Goal: Task Accomplishment & Management: Complete application form

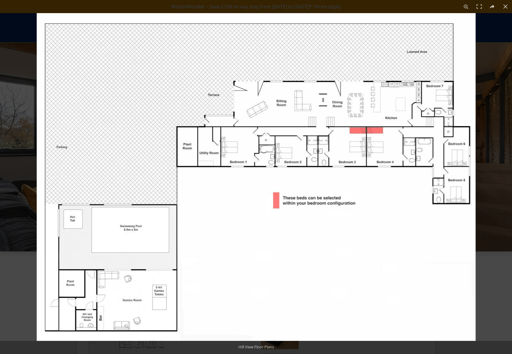
scroll to position [225, 0]
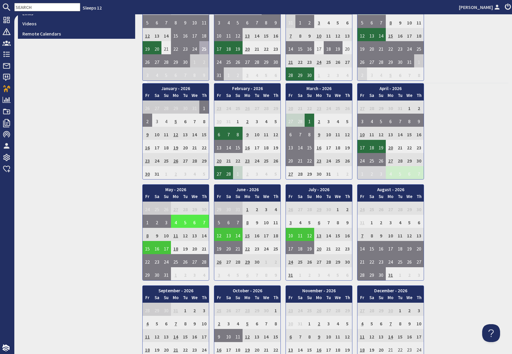
scroll to position [282, 0]
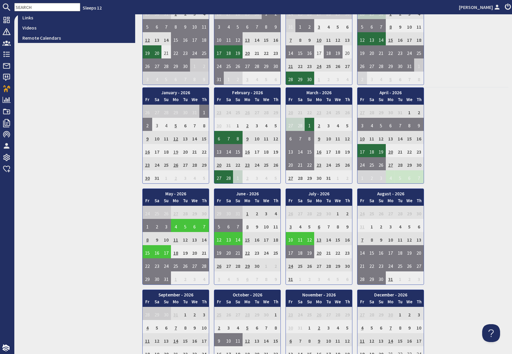
click at [177, 151] on td "19" at bounding box center [176, 150] width 10 height 13
click at [468, 136] on div "January - 2026 Fr Sa Su Mo Tu We Th 26 27 28 29 30 31 1 2 Fr" at bounding box center [325, 236] width 366 height 299
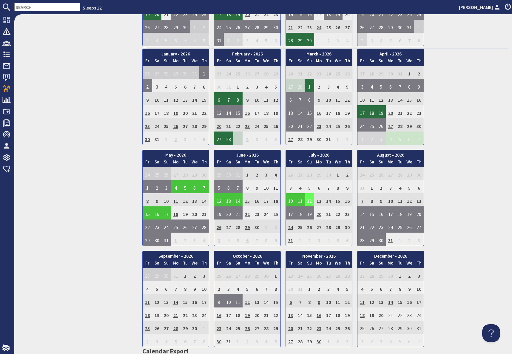
scroll to position [322, 0]
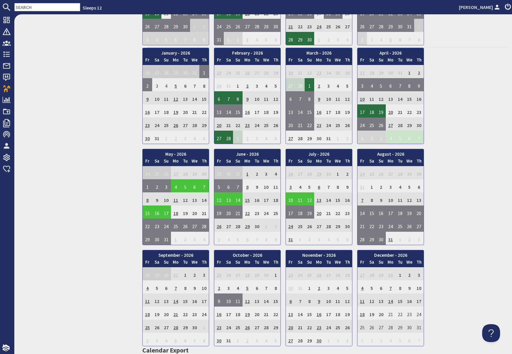
click at [41, 7] on input "text" at bounding box center [47, 7] width 66 height 8
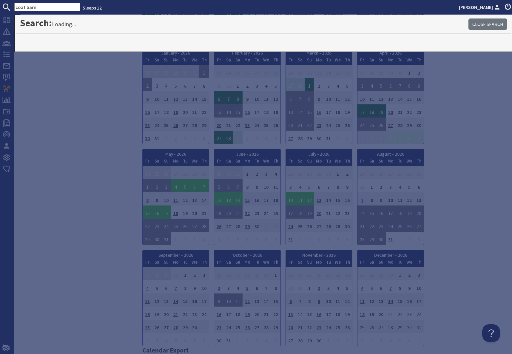
type input "coat barn"
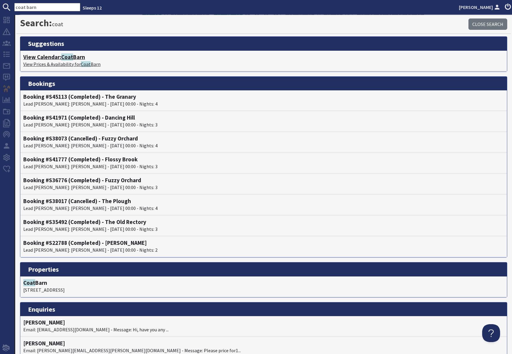
drag, startPoint x: 70, startPoint y: 61, endPoint x: 72, endPoint y: 76, distance: 14.5
click at [70, 61] on p "View Prices & Availability for Coat Barn" at bounding box center [263, 64] width 481 height 7
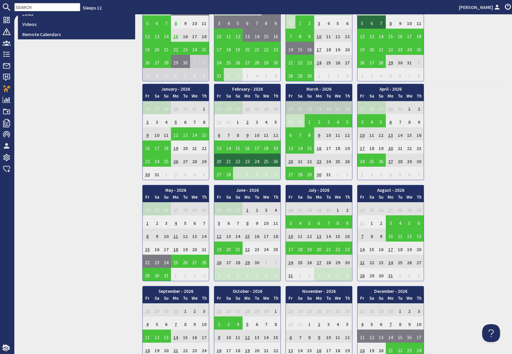
scroll to position [286, 0]
click at [289, 262] on td "24" at bounding box center [291, 260] width 10 height 13
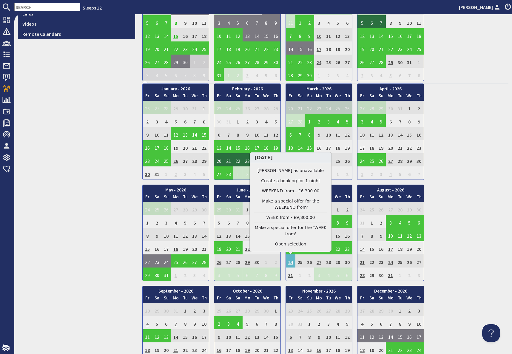
click at [284, 191] on link "WEEKEND from - £6,300.00" at bounding box center [290, 191] width 73 height 6
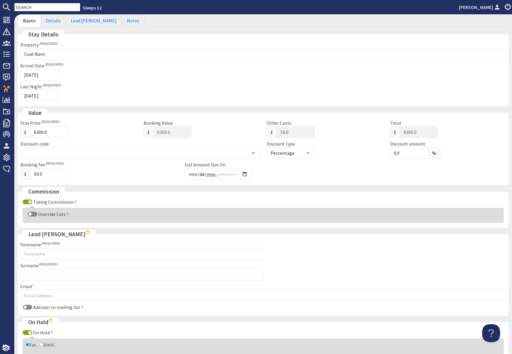
scroll to position [145, 0]
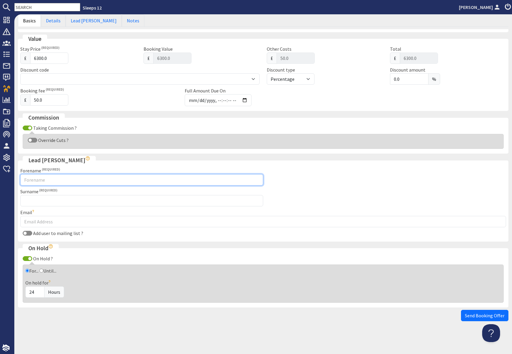
click at [67, 182] on input "Forename" at bounding box center [141, 179] width 243 height 11
type input "[PERSON_NAME]"
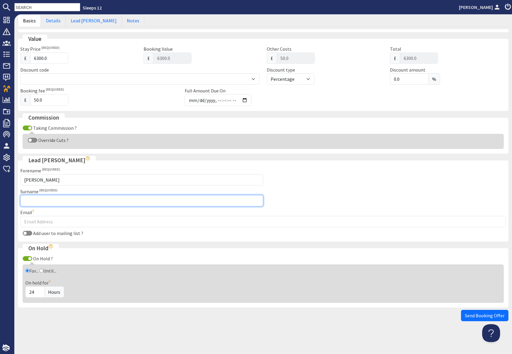
click at [111, 204] on input "Surname" at bounding box center [141, 200] width 243 height 11
type input "Middleditch"
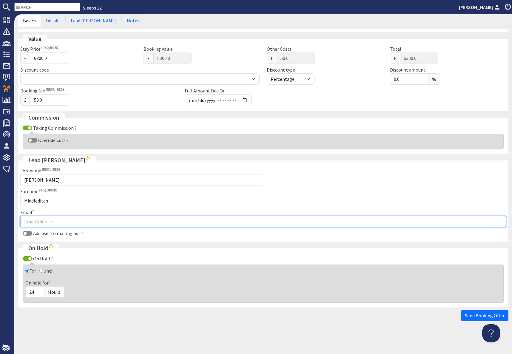
drag, startPoint x: 160, startPoint y: 223, endPoint x: 167, endPoint y: 221, distance: 6.7
click at [160, 223] on input "Email" at bounding box center [263, 221] width 486 height 11
click at [48, 221] on input "Email" at bounding box center [263, 221] width 486 height 11
paste input "[PERSON_NAME][EMAIL_ADDRESS][PERSON_NAME][DOMAIN_NAME]"
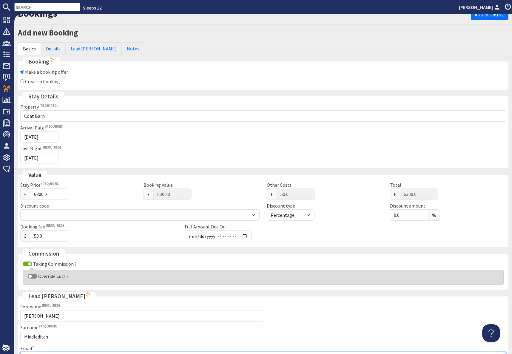
scroll to position [8, 0]
type input "[PERSON_NAME][EMAIL_ADDRESS][PERSON_NAME][DOMAIN_NAME]"
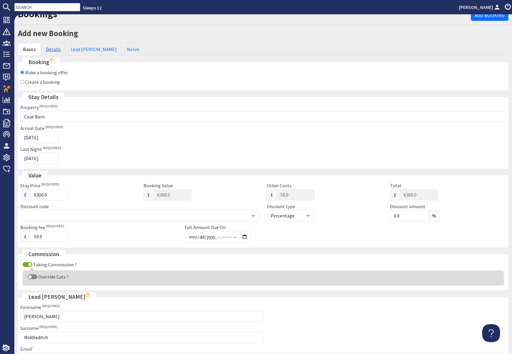
drag, startPoint x: 52, startPoint y: 50, endPoint x: 57, endPoint y: 51, distance: 5.5
click at [52, 50] on link "Details" at bounding box center [53, 49] width 25 height 13
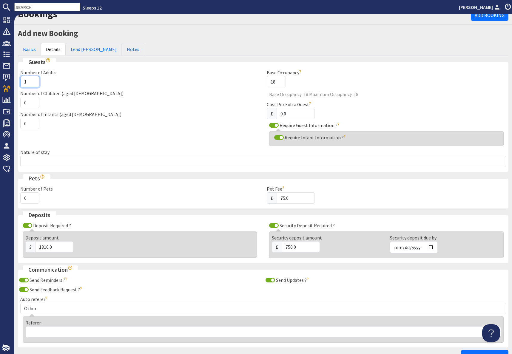
click at [27, 82] on input "1" at bounding box center [29, 81] width 19 height 11
type input "10"
drag, startPoint x: 29, startPoint y: 105, endPoint x: 33, endPoint y: 105, distance: 3.9
click at [29, 105] on input "0" at bounding box center [29, 102] width 19 height 11
type input "8"
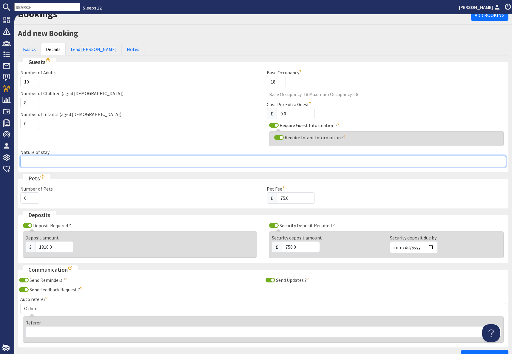
click at [78, 163] on input "Nature of stay" at bounding box center [263, 161] width 486 height 11
type input "Family group"
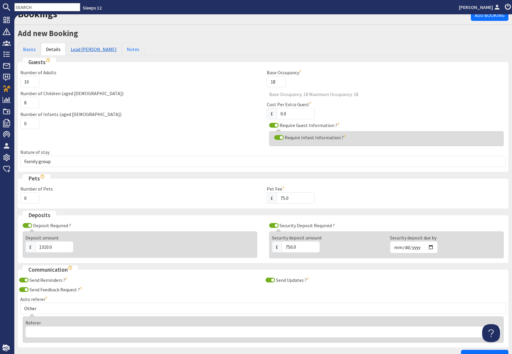
click at [83, 50] on link "Lead [PERSON_NAME]" at bounding box center [94, 49] width 56 height 13
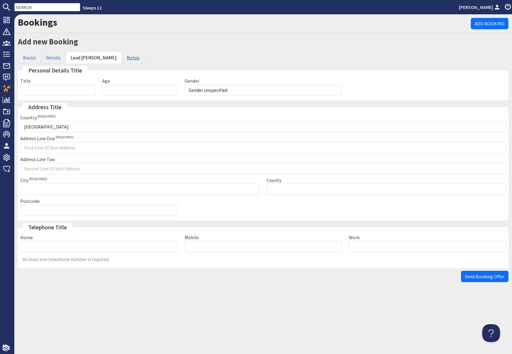
scroll to position [0, 0]
click at [225, 90] on select "Gender unspecified Gender [DEMOGRAPHIC_DATA] Gender [DEMOGRAPHIC_DATA]" at bounding box center [263, 89] width 157 height 11
select select "gender_[DEMOGRAPHIC_DATA]"
click at [116, 89] on input "Age" at bounding box center [139, 89] width 75 height 11
type input "69"
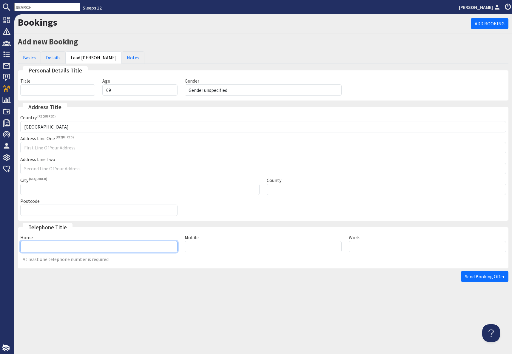
click at [65, 249] on input "Home" at bounding box center [98, 246] width 157 height 11
type input "07429134748"
click at [301, 261] on span "At least one telephone number is required" at bounding box center [263, 259] width 486 height 4
drag, startPoint x: 490, startPoint y: 279, endPoint x: 491, endPoint y: 283, distance: 4.5
click at [490, 279] on span "Send Booking Offer" at bounding box center [485, 277] width 40 height 6
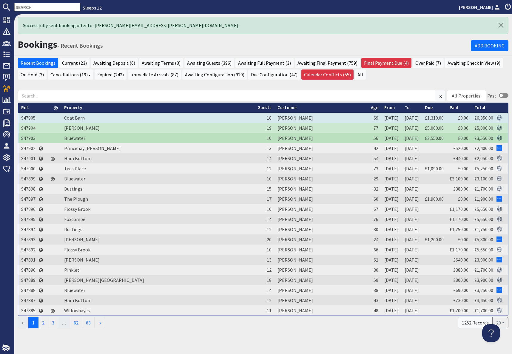
click at [25, 118] on td "S47905" at bounding box center [28, 118] width 20 height 10
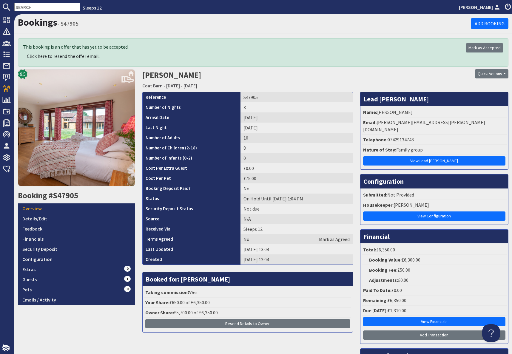
click at [240, 97] on td "S47905" at bounding box center [296, 97] width 112 height 10
drag, startPoint x: 237, startPoint y: 97, endPoint x: 263, endPoint y: 100, distance: 26.7
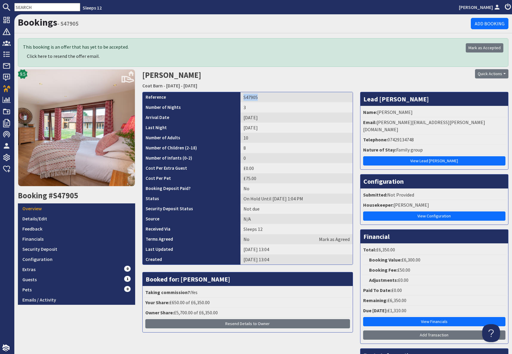
click at [263, 100] on td "S47905" at bounding box center [296, 97] width 112 height 10
copy td "S47905"
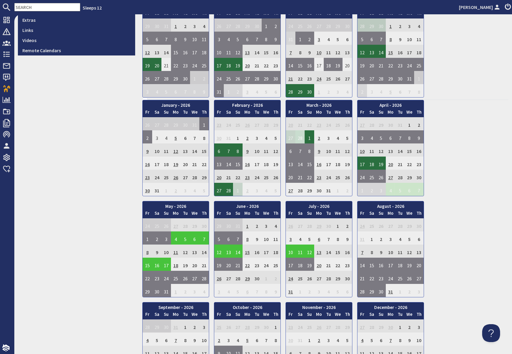
scroll to position [273, 0]
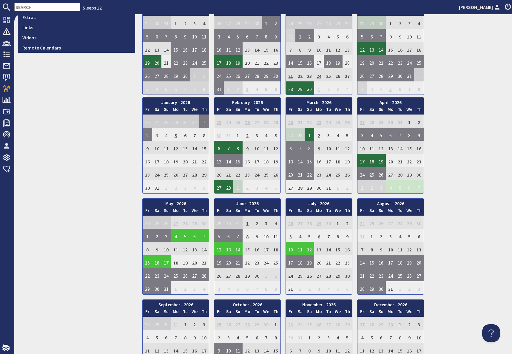
click at [319, 235] on td "6" at bounding box center [319, 235] width 10 height 13
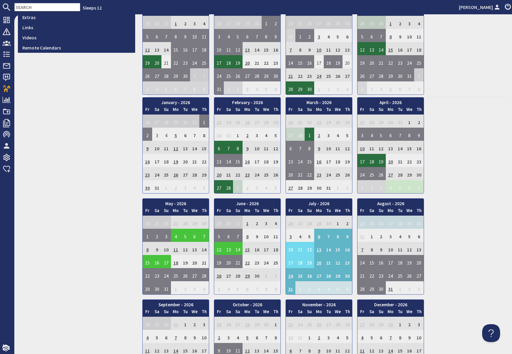
click at [37, 7] on input "text" at bounding box center [47, 7] width 66 height 8
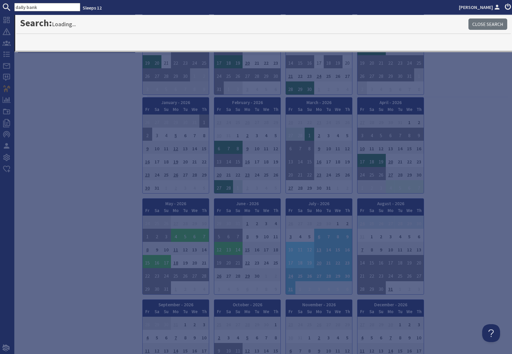
type input "dally bank"
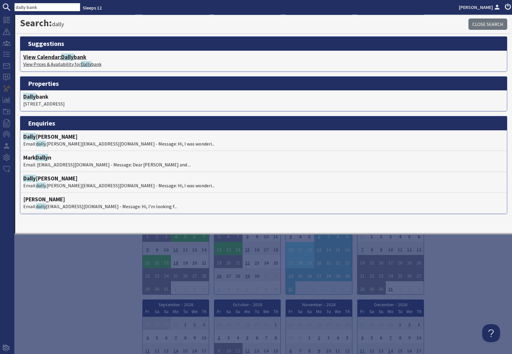
click at [67, 63] on p "View Prices & Availability for Dally bank" at bounding box center [263, 64] width 481 height 7
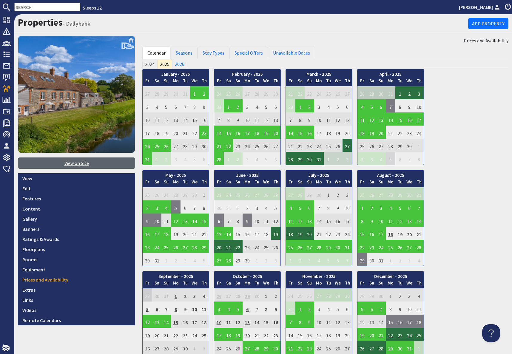
click at [74, 164] on link "View on Site" at bounding box center [76, 162] width 117 height 11
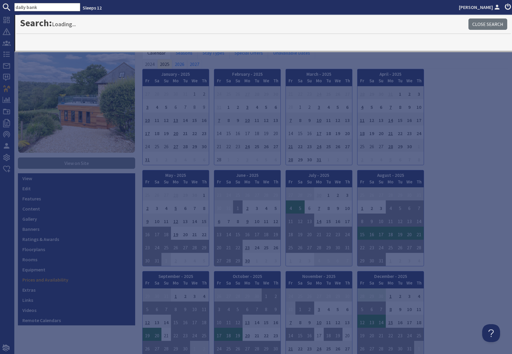
click at [449, 170] on div "January - 2025 Fr Sa Su Mo Tu We Th 27 28 29 30 31 1 2 3 Fr Sa" at bounding box center [325, 218] width 366 height 299
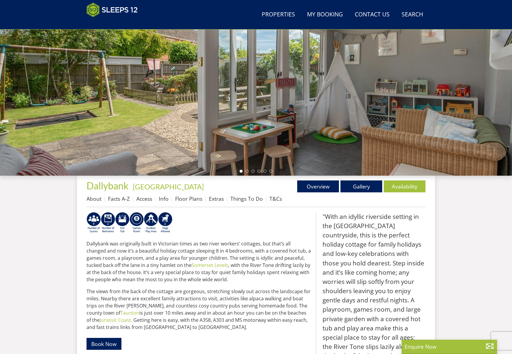
scroll to position [80, 0]
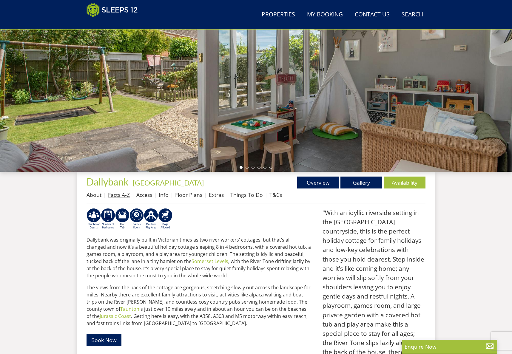
click at [121, 196] on link "Facts A-Z" at bounding box center [119, 194] width 22 height 7
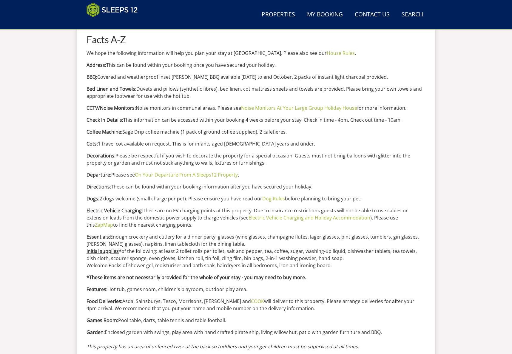
scroll to position [256, 0]
